Goal: Use online tool/utility: Utilize a website feature to perform a specific function

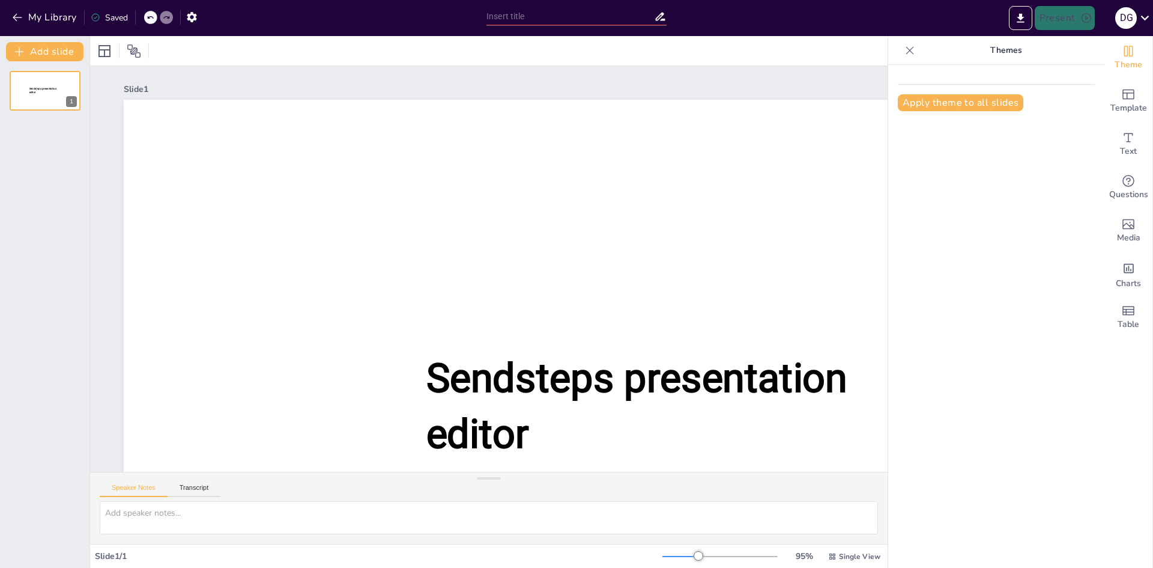
type input "Afspraken worden nagekomen_sessie september.pptx"
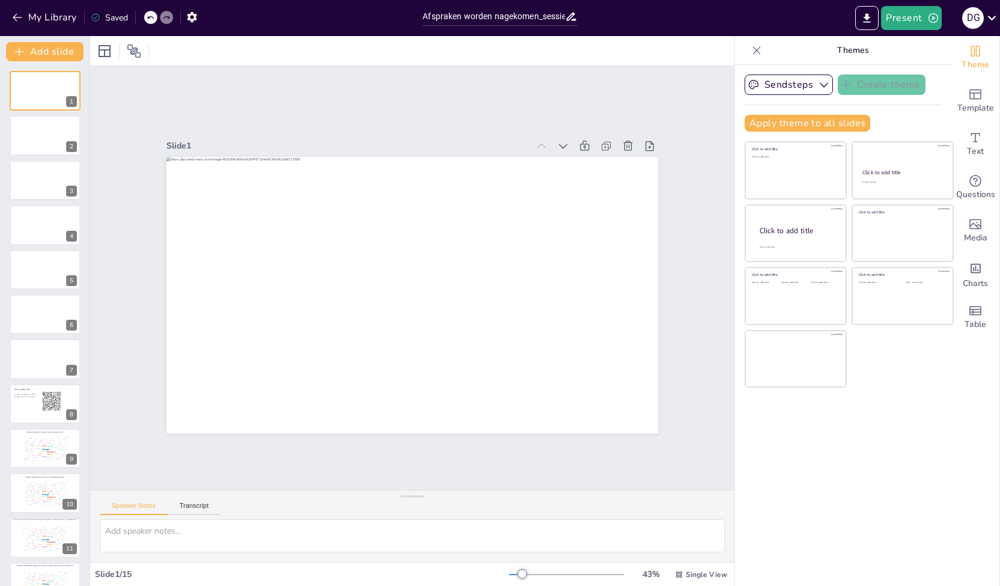
click at [750, 54] on icon at bounding box center [756, 50] width 12 height 12
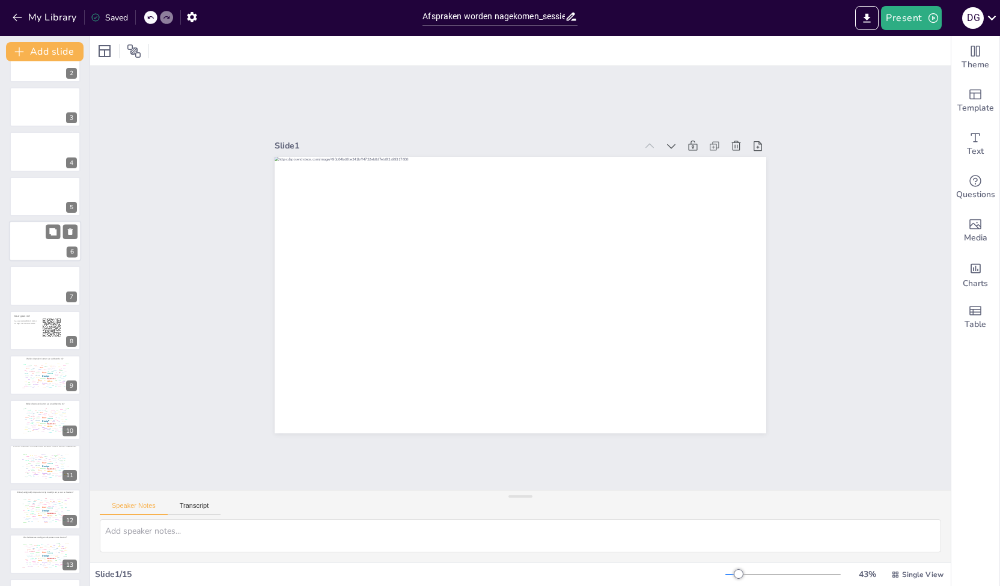
scroll to position [160, 0]
click at [21, 332] on div "Design User Experience Interface Features Navigation Usability Test Process Inf…" at bounding box center [44, 333] width 51 height 29
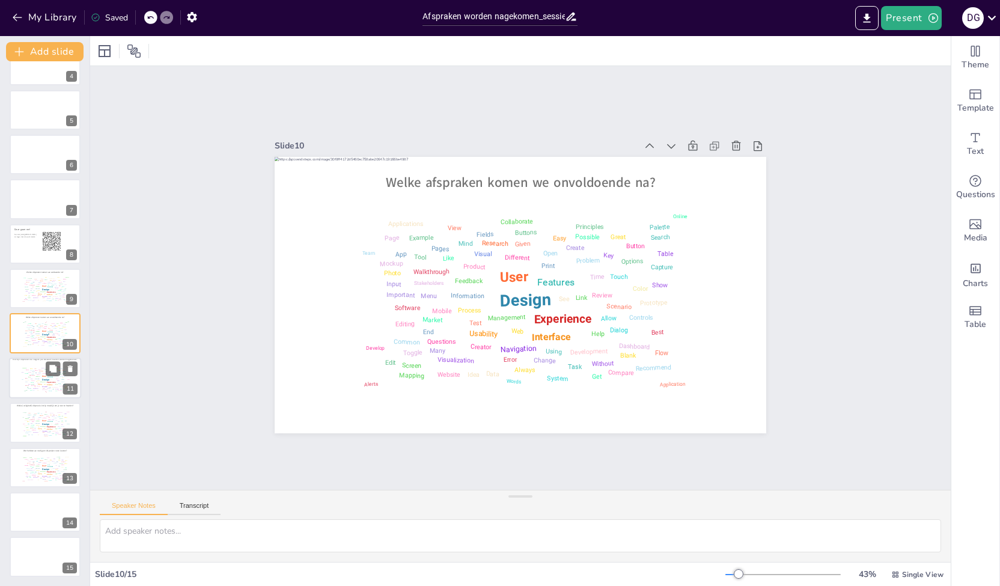
click at [29, 376] on div "Design User Experience Interface Features Navigation Usability Test Process Inf…" at bounding box center [44, 378] width 51 height 29
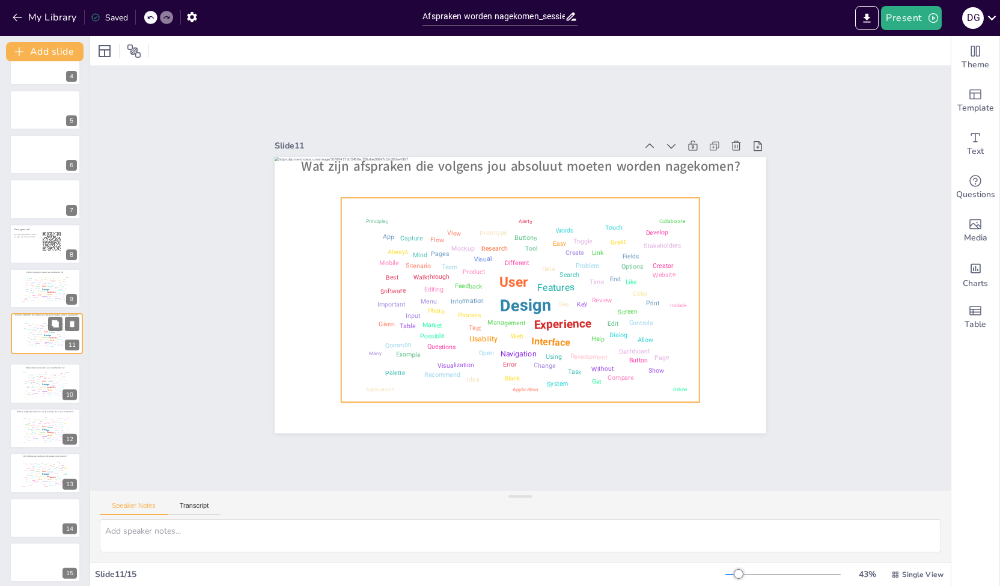
drag, startPoint x: 24, startPoint y: 378, endPoint x: 26, endPoint y: 330, distance: 48.1
click at [26, 330] on div "Design User Experience Interface Features Navigation Usability Test Process Inf…" at bounding box center [47, 334] width 50 height 28
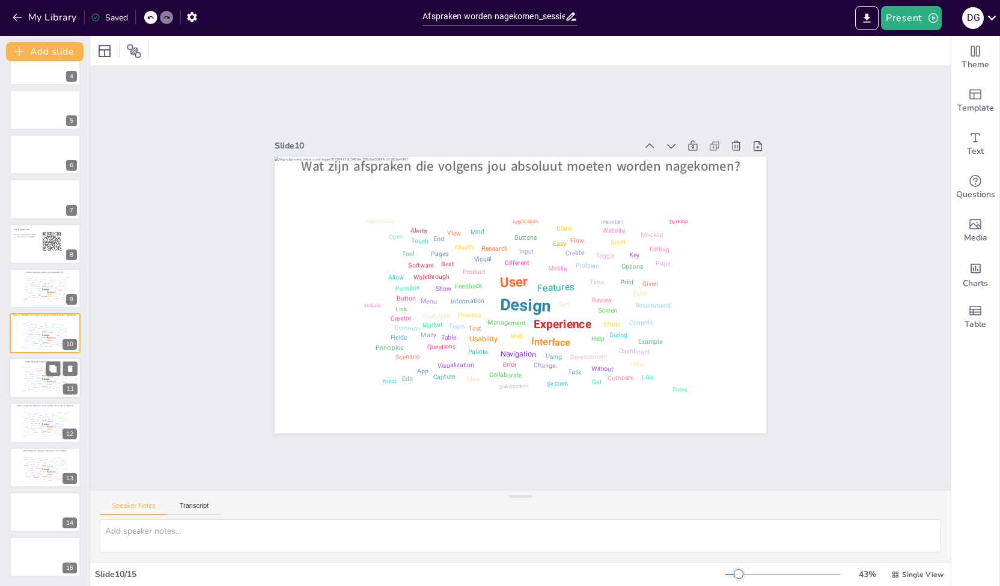
click at [26, 379] on div "Design User Experience Interface Features Navigation Usability Test Process Inf…" at bounding box center [44, 377] width 51 height 29
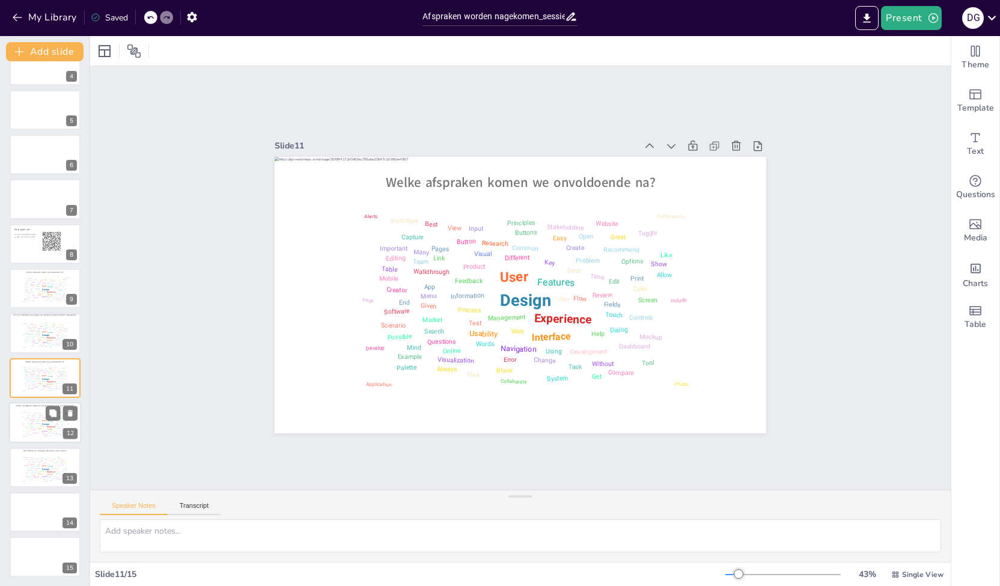
click at [29, 425] on div "Design User Experience Interface Features Navigation Usability Test Process Inf…" at bounding box center [44, 423] width 51 height 29
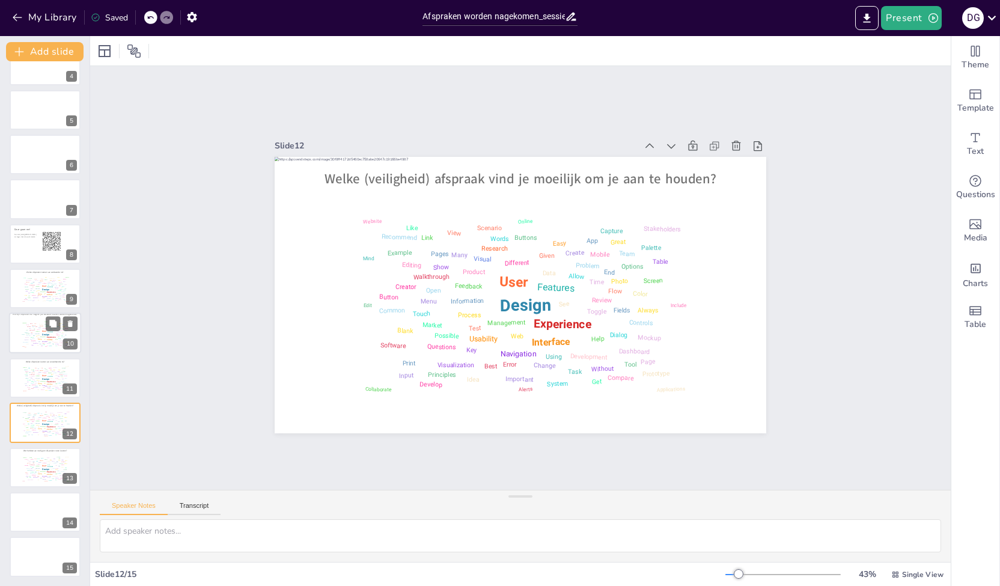
click at [28, 328] on div "Design User Experience Interface Features Navigation Usability Test Process Inf…" at bounding box center [44, 334] width 51 height 29
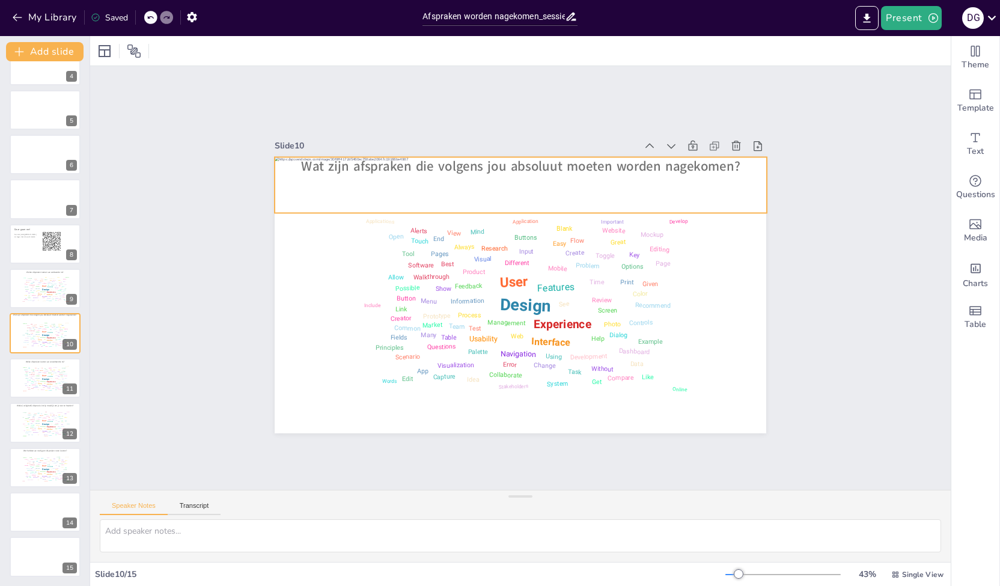
click at [384, 169] on span "Wat zijn afspraken die volgens jou absoluut moeten worden nagekomen?" at bounding box center [520, 166] width 439 height 18
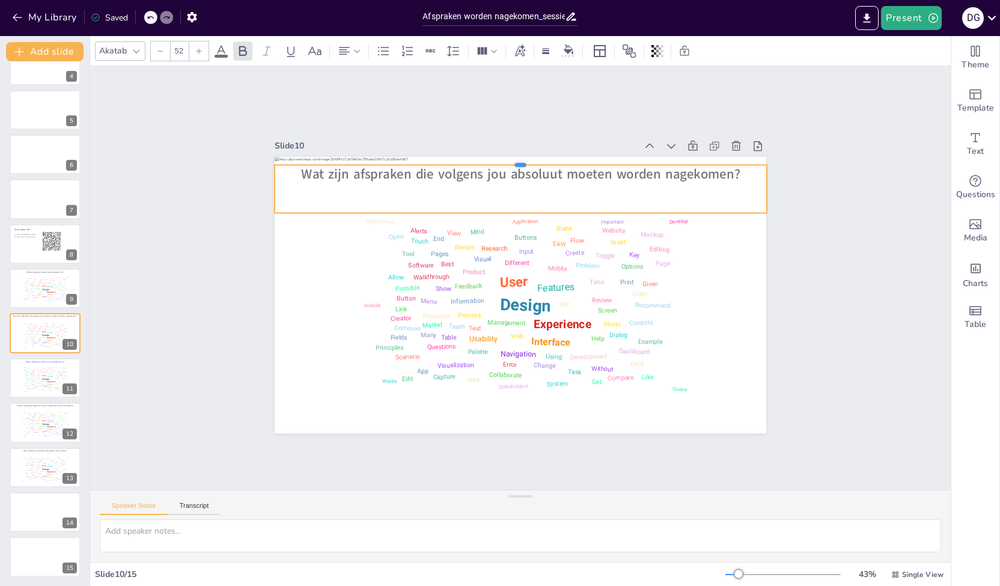
drag, startPoint x: 511, startPoint y: 152, endPoint x: 510, endPoint y: 160, distance: 7.8
click at [510, 160] on div "Design User Experience Interface Features Navigation Usability Test Process Inf…" at bounding box center [520, 295] width 491 height 276
click at [22, 288] on div "Design User Experience Interface Features Navigation Usability Test Process Inf…" at bounding box center [44, 289] width 51 height 29
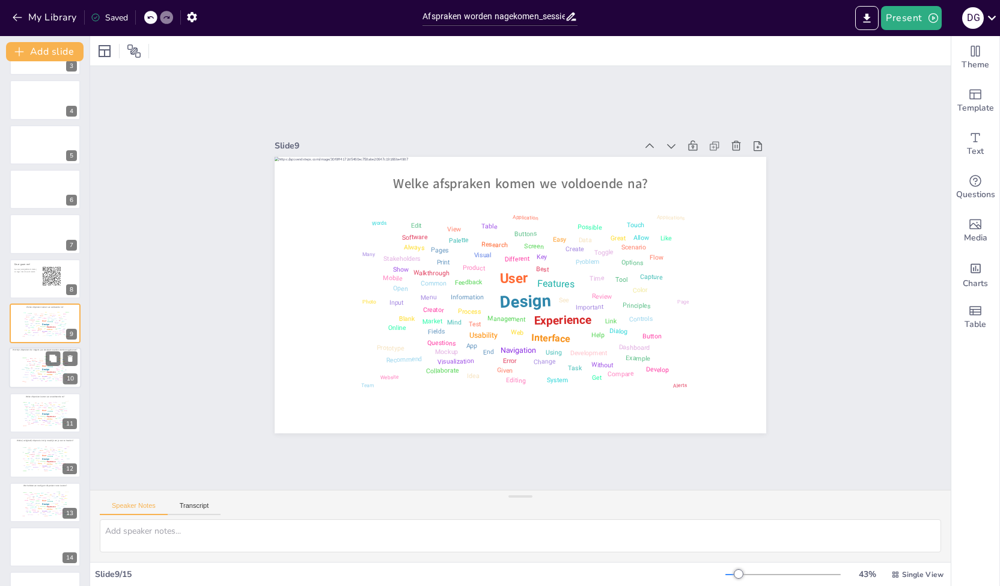
click at [28, 359] on div "Design User Experience Interface Features Navigation Usability Test Process Inf…" at bounding box center [44, 368] width 51 height 29
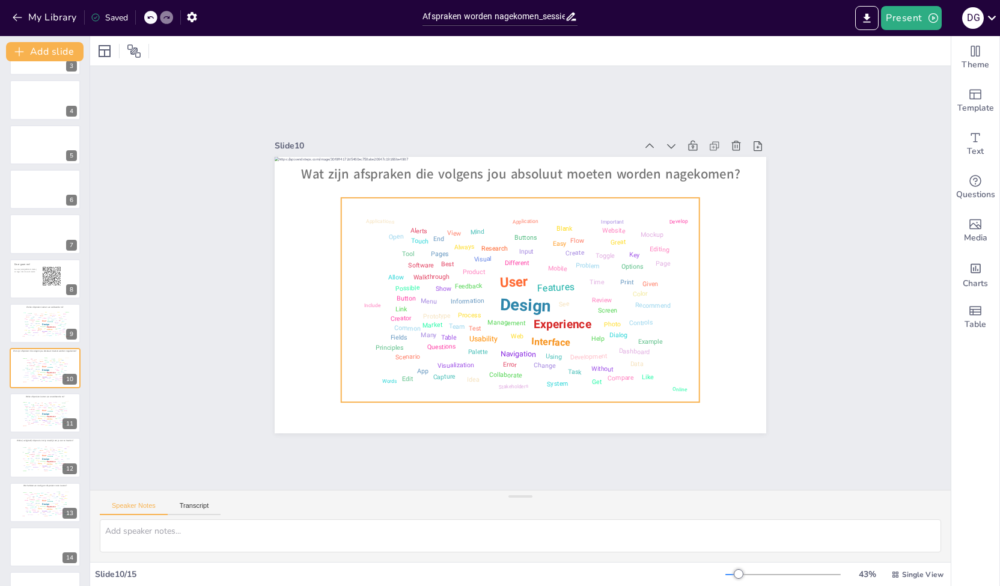
scroll to position [160, 0]
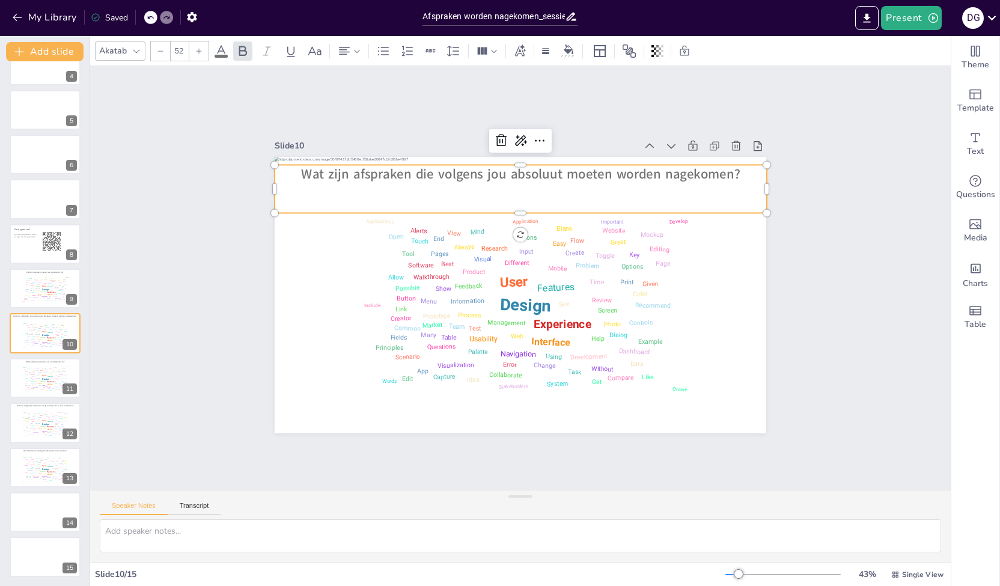
click at [502, 165] on span "Wat zijn afspraken die volgens jou absoluut moeten worden nagekomen?" at bounding box center [520, 174] width 439 height 18
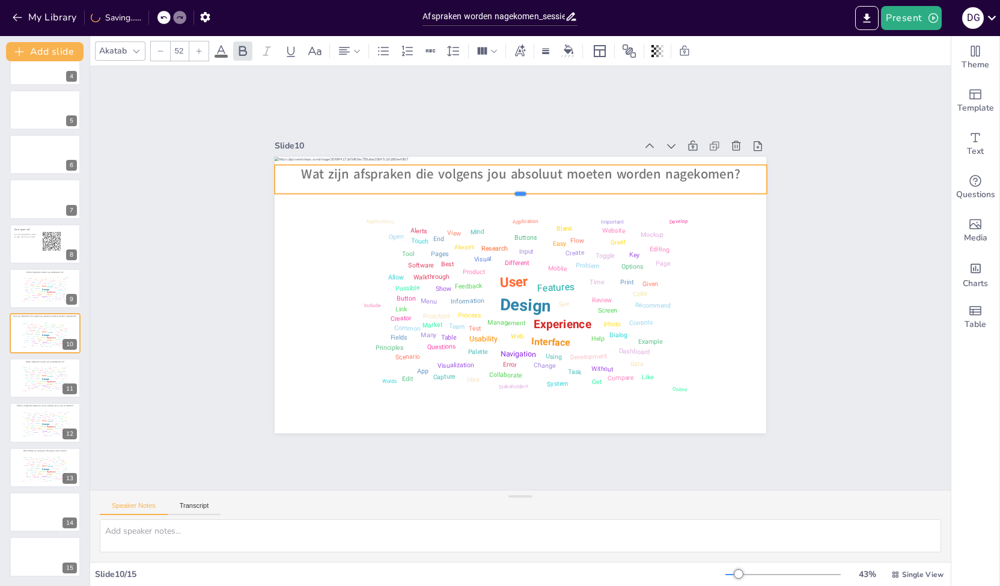
drag, startPoint x: 513, startPoint y: 210, endPoint x: 514, endPoint y: 190, distance: 19.3
click at [514, 193] on div at bounding box center [521, 198] width 492 height 10
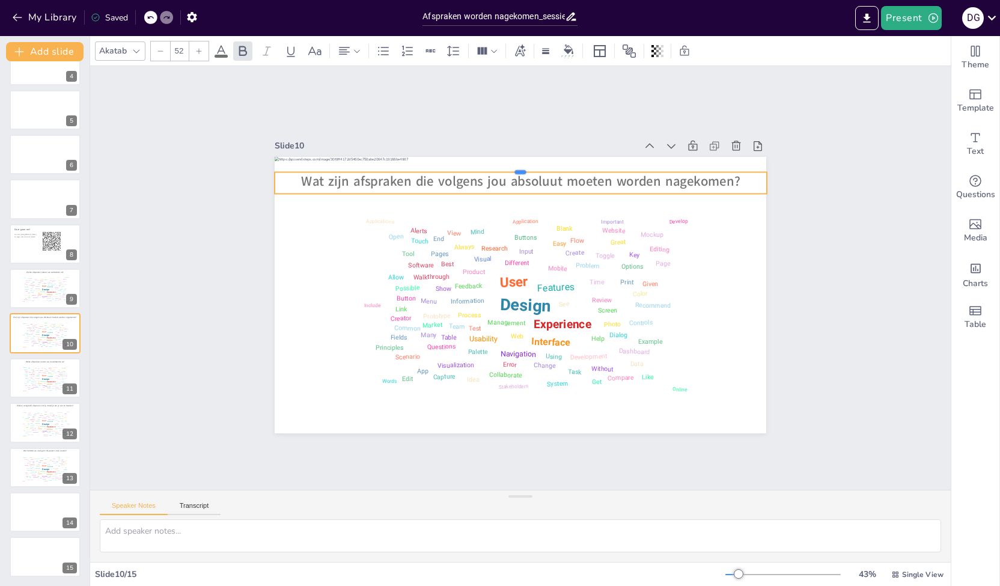
drag, startPoint x: 512, startPoint y: 159, endPoint x: 512, endPoint y: 166, distance: 7.2
click at [512, 166] on div at bounding box center [521, 167] width 492 height 10
click at [35, 378] on div "Information" at bounding box center [37, 377] width 5 height 1
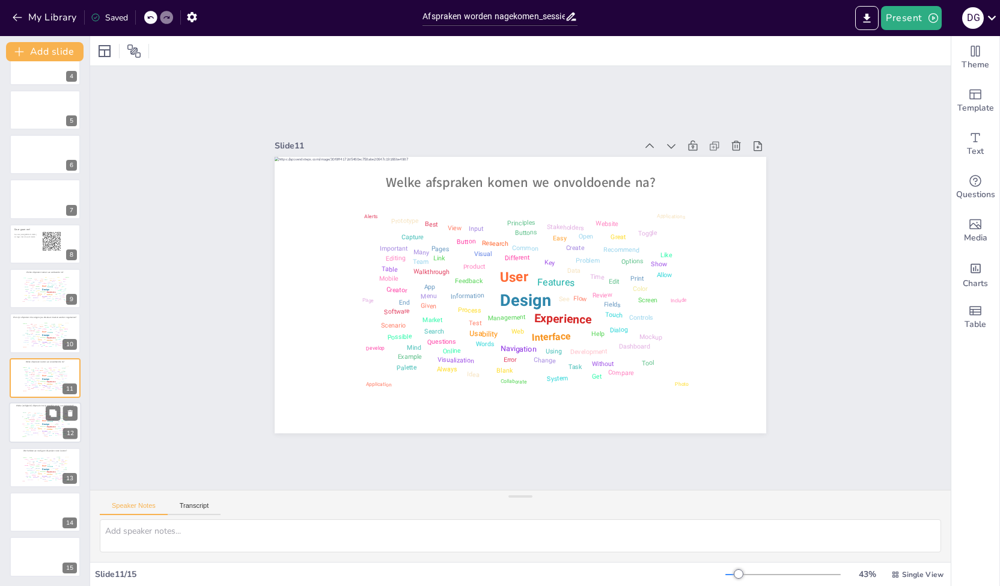
click at [34, 420] on div "Walkthrough" at bounding box center [32, 419] width 6 height 1
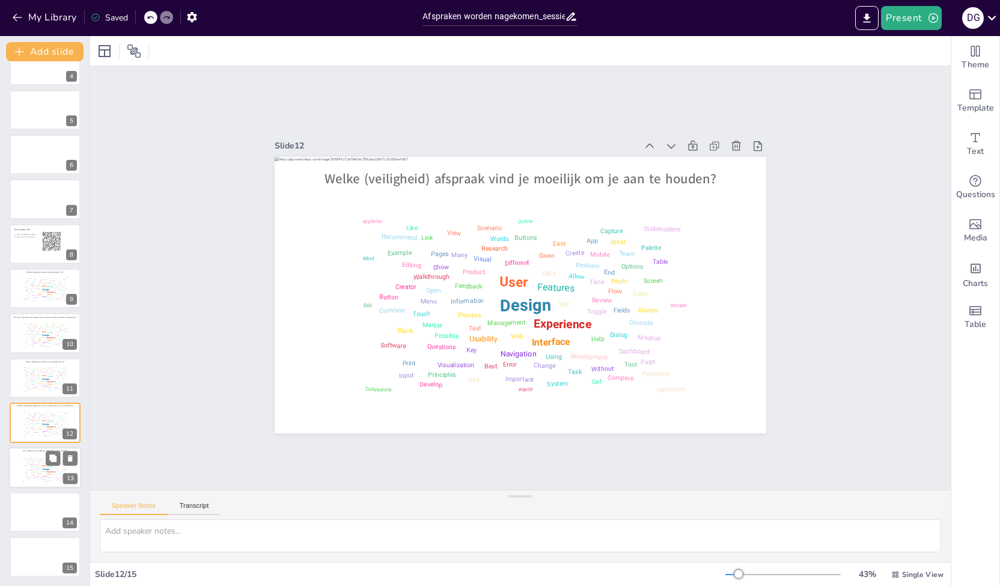
click at [31, 470] on div "Many" at bounding box center [31, 470] width 2 height 1
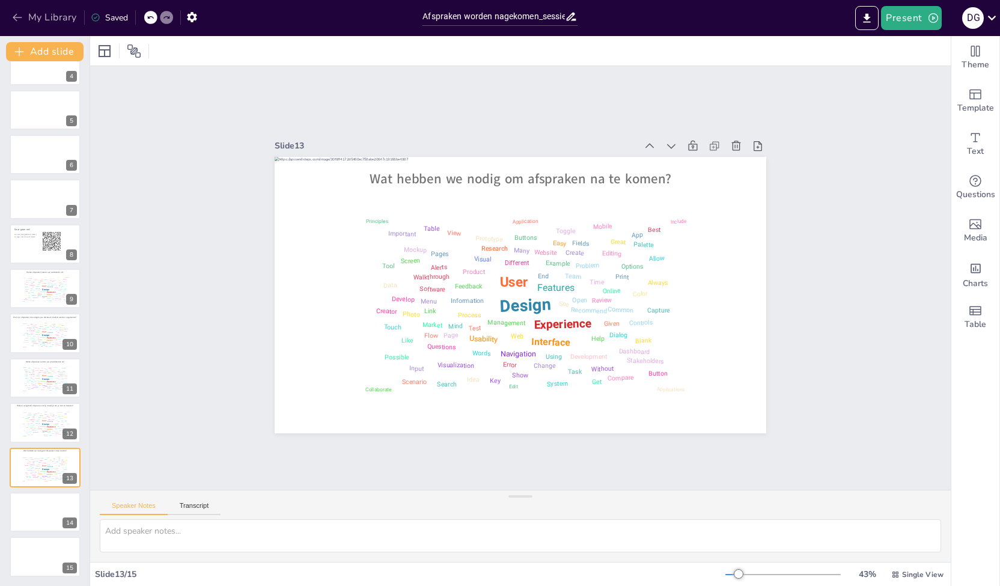
click at [40, 14] on button "My Library" at bounding box center [45, 17] width 73 height 19
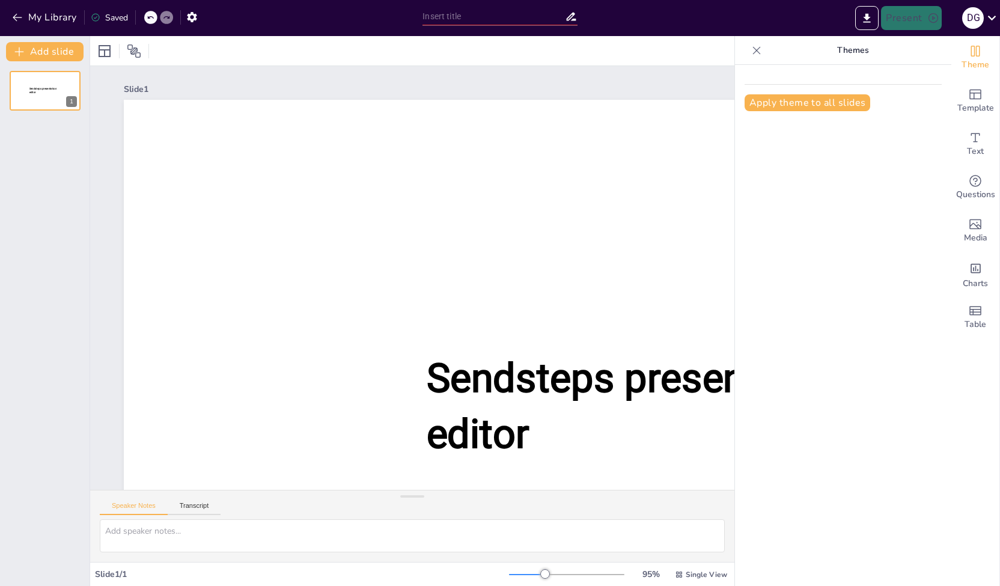
type input "Afspraken worden nagekomen_sessie september.pptx"
